Goal: Find specific page/section: Find specific page/section

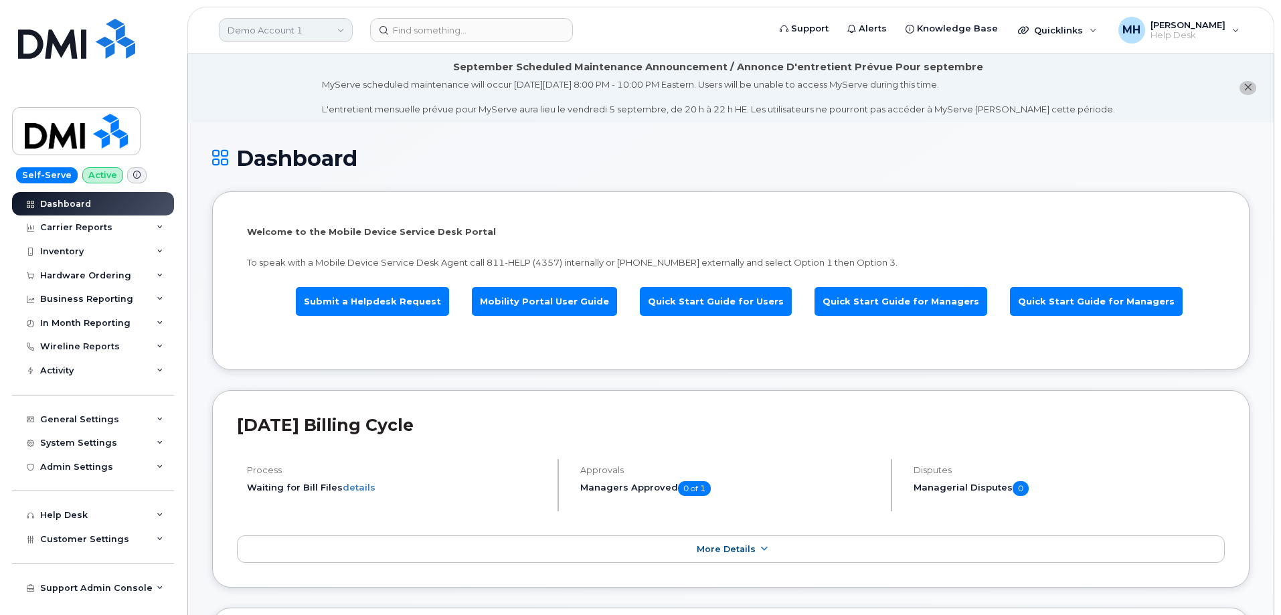
click at [297, 35] on link "Demo Account 1" at bounding box center [286, 30] width 134 height 24
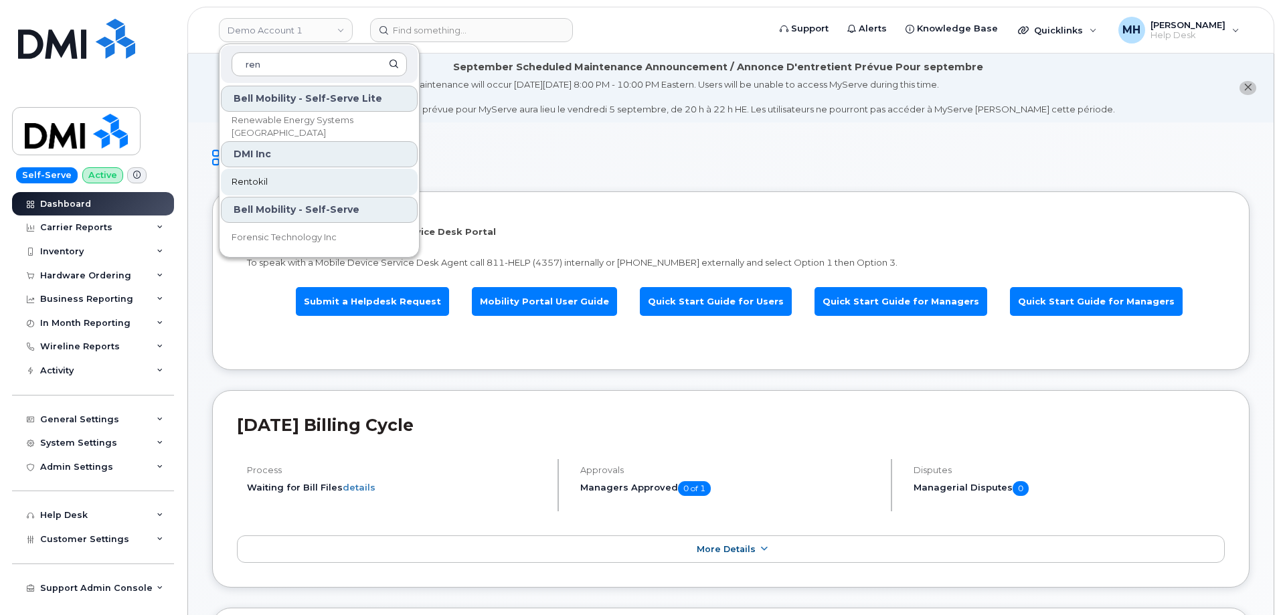
type input "ren"
click at [265, 180] on span "Rentokil" at bounding box center [250, 181] width 36 height 13
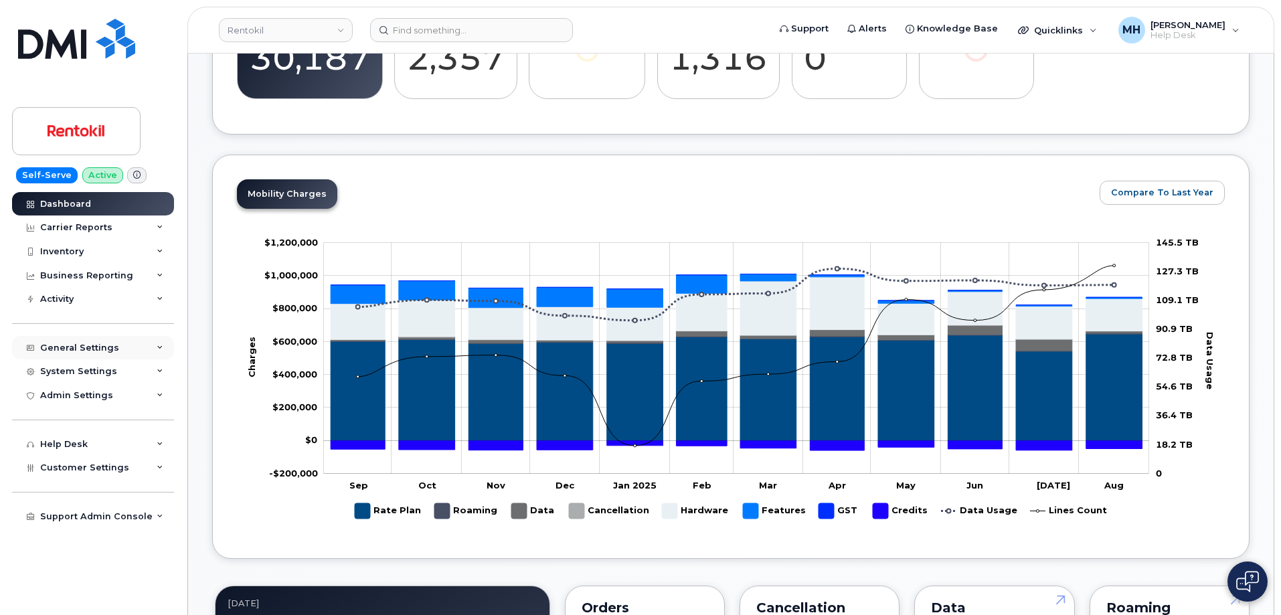
scroll to position [468, 0]
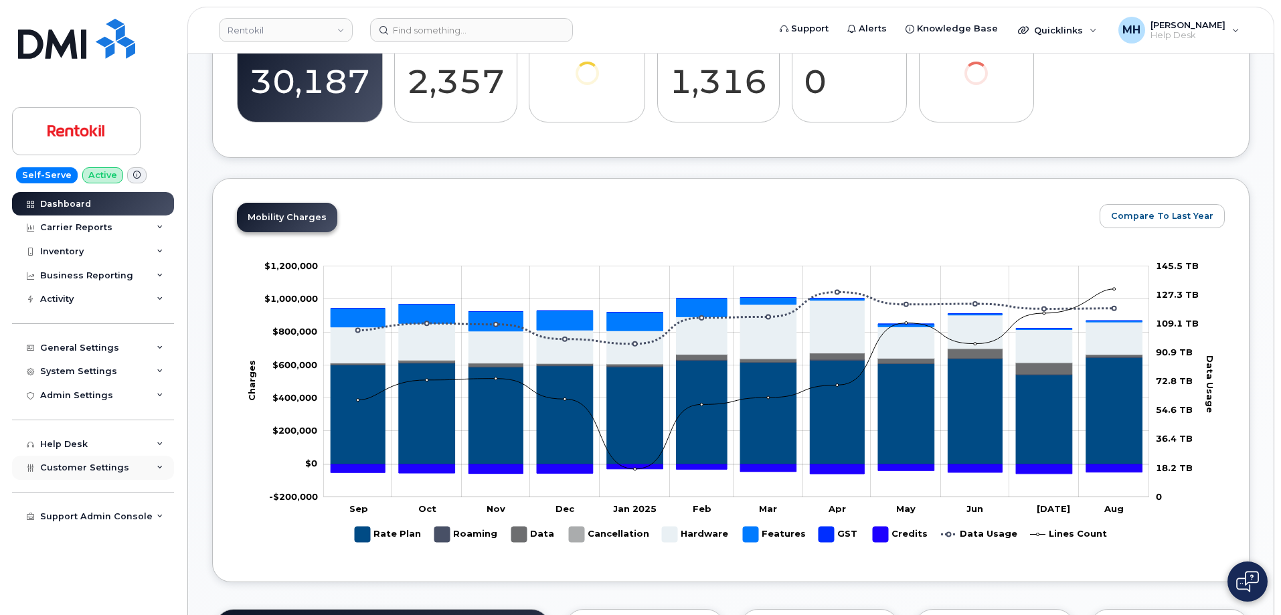
click at [85, 466] on span "Customer Settings" at bounding box center [84, 467] width 89 height 10
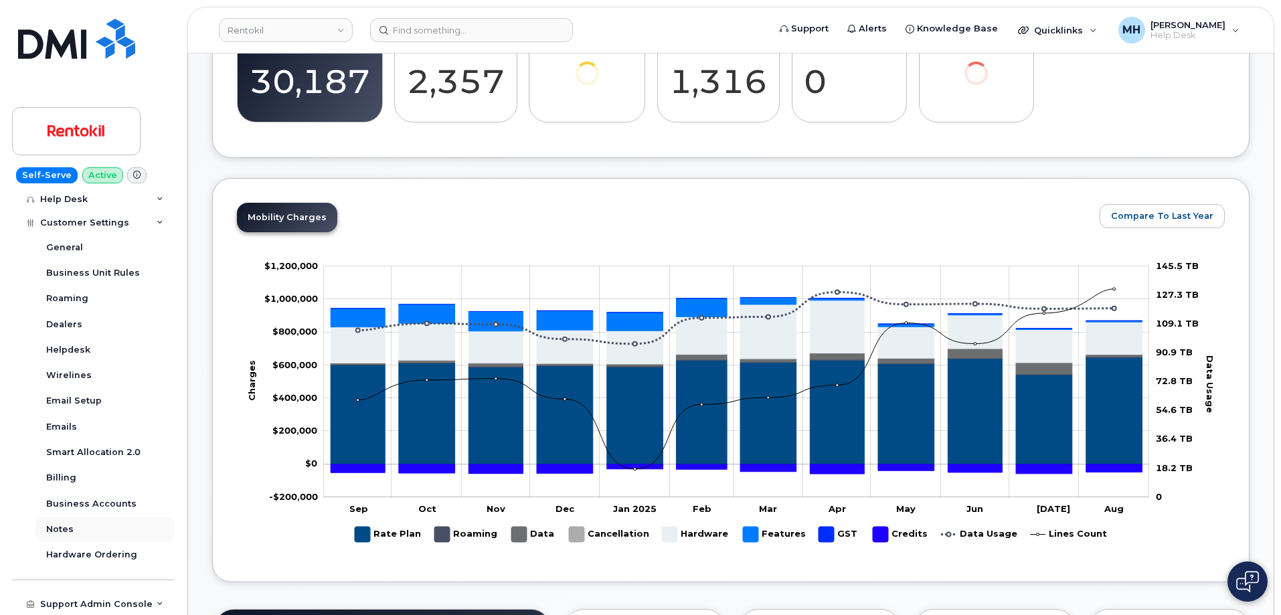
scroll to position [246, 0]
click at [110, 499] on div "Business Accounts" at bounding box center [91, 503] width 90 height 12
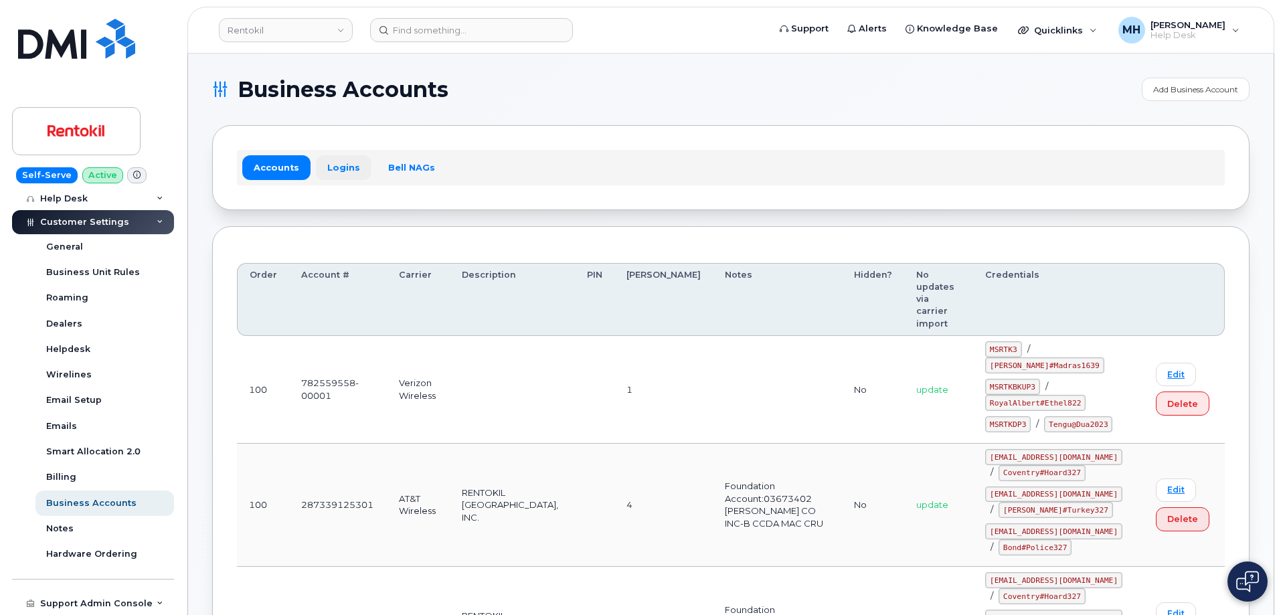
click at [359, 170] on link "Logins" at bounding box center [344, 167] width 56 height 24
